Goal: Find specific fact: Find specific fact

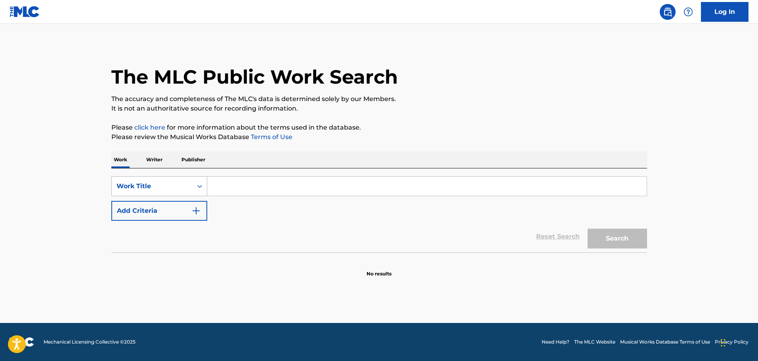
click at [201, 186] on icon "Search Form" at bounding box center [199, 186] width 5 height 3
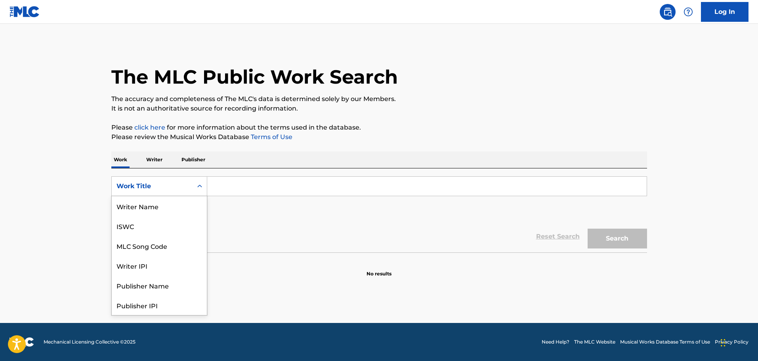
scroll to position [40, 0]
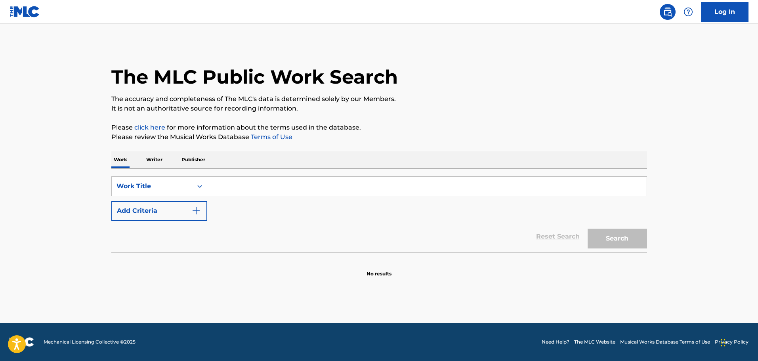
click at [210, 195] on input "Search Form" at bounding box center [426, 186] width 439 height 19
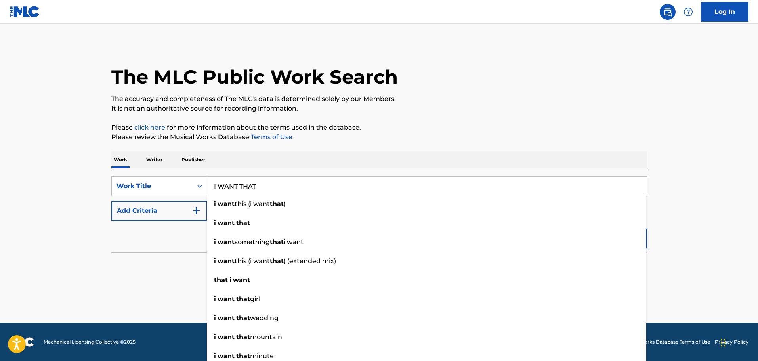
type input "I WANT THAT"
click at [449, 141] on p "Please review the Musical Works Database Terms of Use" at bounding box center [379, 137] width 536 height 10
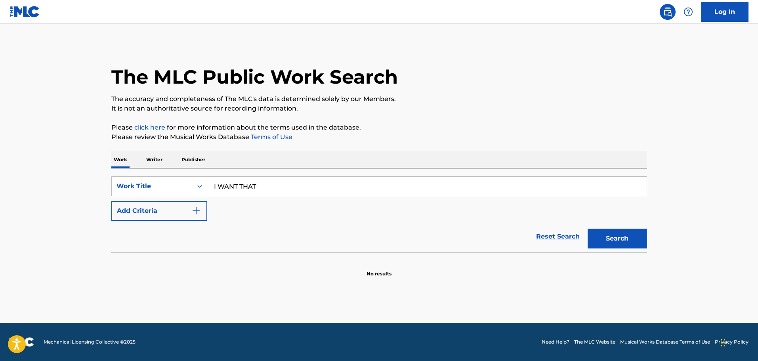
click at [198, 212] on img "Search Form" at bounding box center [196, 211] width 10 height 10
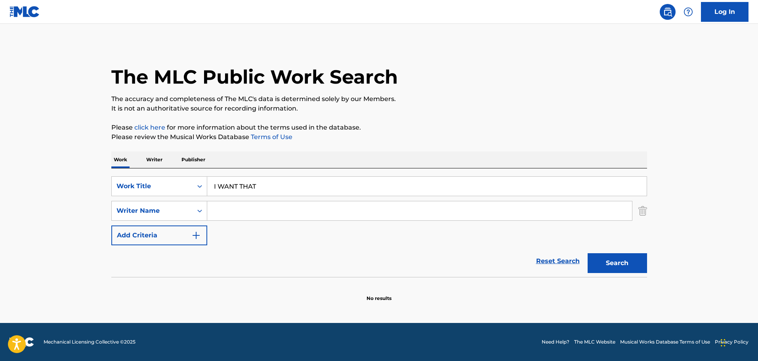
click at [223, 215] on input "Search Form" at bounding box center [419, 210] width 425 height 19
click at [622, 265] on button "Search" at bounding box center [617, 263] width 59 height 20
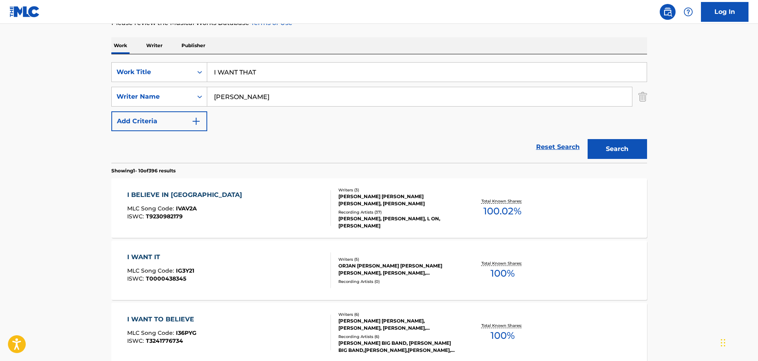
scroll to position [119, 0]
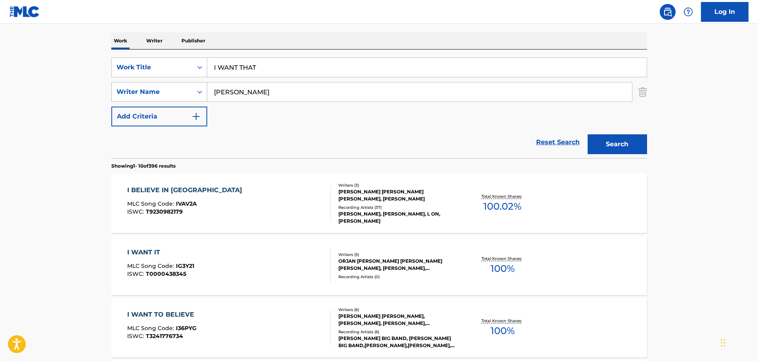
drag, startPoint x: 258, startPoint y: 93, endPoint x: 182, endPoint y: 93, distance: 75.7
click at [182, 93] on div "SearchWithCriteriab1d997be-fb19-43c0-a845-f61c4ee08677 Writer Name [PERSON_NAME]" at bounding box center [379, 92] width 536 height 20
type input "[PERSON_NAME]"
click at [588, 134] on button "Search" at bounding box center [617, 144] width 59 height 20
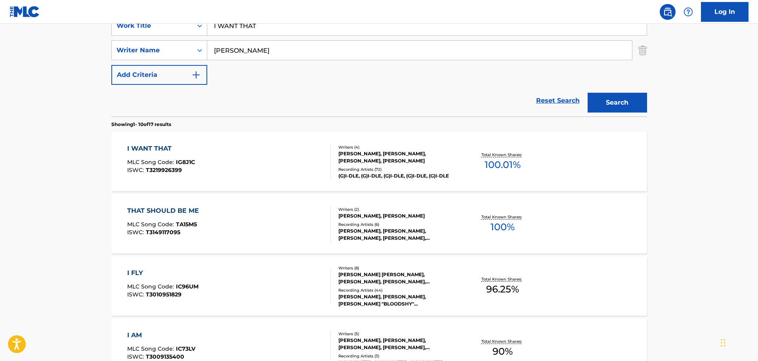
scroll to position [158, 0]
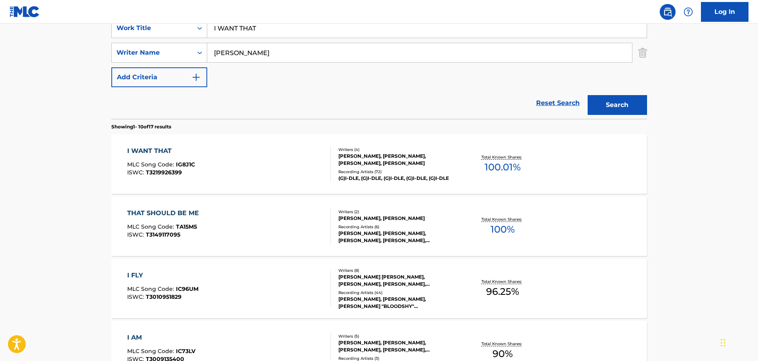
click at [393, 158] on div "[PERSON_NAME], [PERSON_NAME], [PERSON_NAME], [PERSON_NAME]" at bounding box center [398, 160] width 120 height 14
